Goal: Find specific fact: Find specific fact

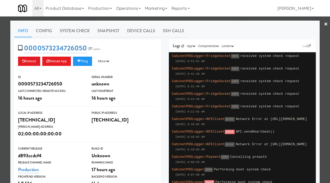
scroll to position [16, 0]
drag, startPoint x: 86, startPoint y: 43, endPoint x: 74, endPoint y: 40, distance: 11.8
click at [74, 40] on div "0000573234726050 Castles Reboot Reload App Ping More Ping Server Restart Server…" at bounding box center [87, 54] width 147 height 31
drag, startPoint x: 85, startPoint y: 43, endPoint x: 41, endPoint y: 49, distance: 44.6
click at [41, 49] on div "0000573234726050 Castles Reboot Reload App Ping More Ping Server Restart Server…" at bounding box center [87, 54] width 147 height 31
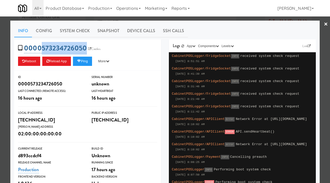
copy link "573234726050"
click at [0, 63] on div at bounding box center [165, 91] width 330 height 183
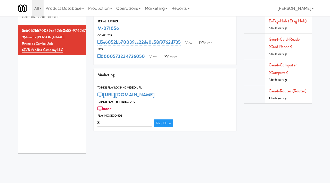
drag, startPoint x: 121, startPoint y: 27, endPoint x: 97, endPoint y: 28, distance: 24.5
click at [97, 28] on div "Serial Number M-071056" at bounding box center [165, 26] width 143 height 14
copy link "M-071056"
